Goal: Task Accomplishment & Management: Manage account settings

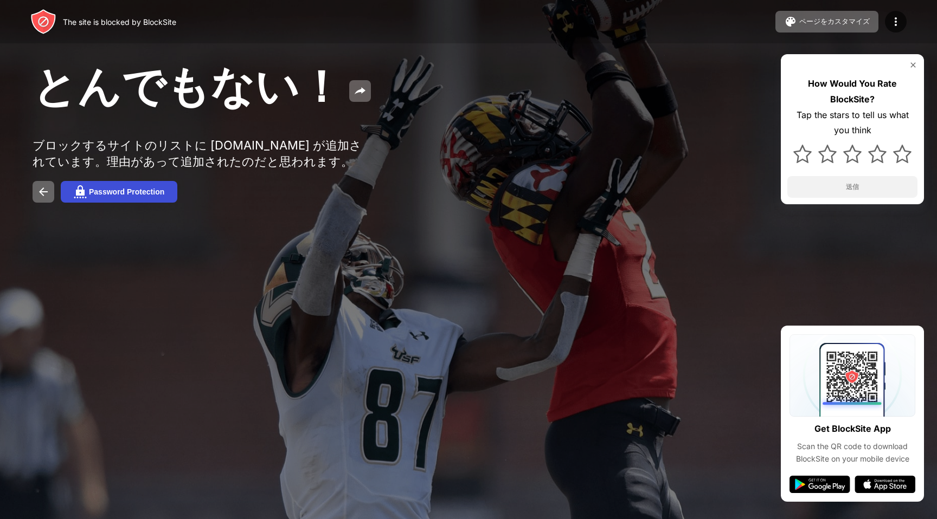
click at [153, 196] on div "Password Protection" at bounding box center [126, 192] width 75 height 9
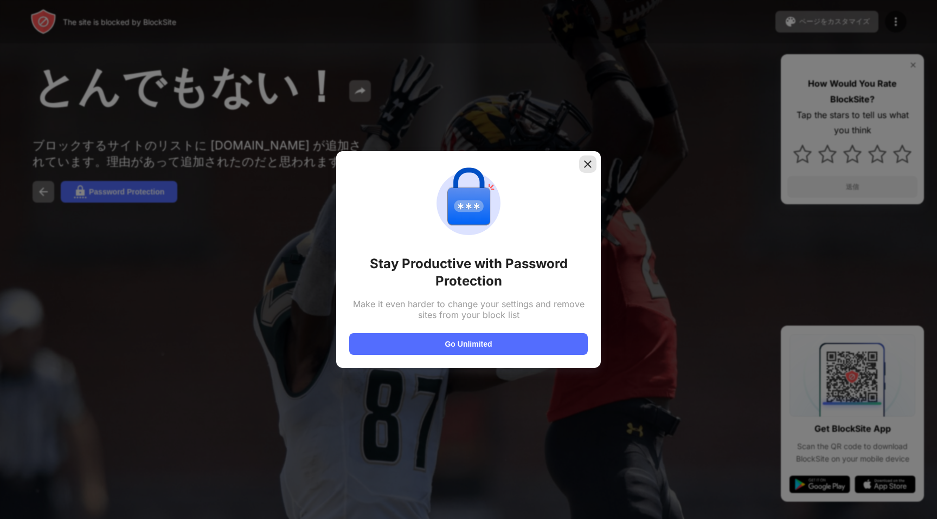
click at [584, 163] on img at bounding box center [587, 164] width 11 height 11
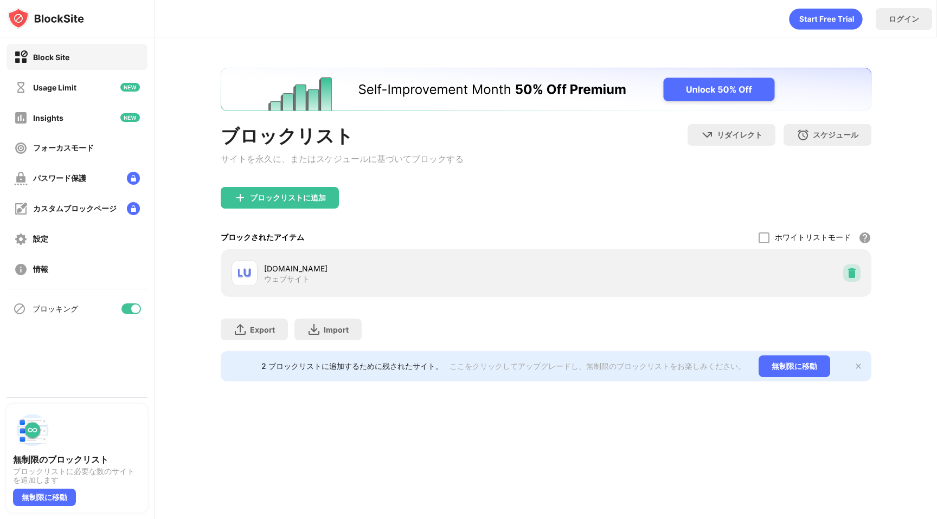
click at [852, 276] on img at bounding box center [851, 273] width 11 height 11
